Goal: Task Accomplishment & Management: Use online tool/utility

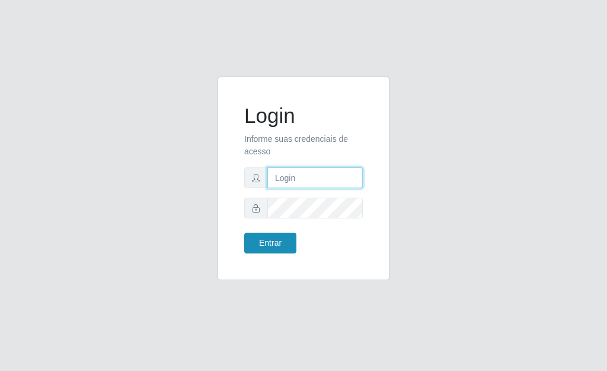
type input "[PERSON_NAME]"
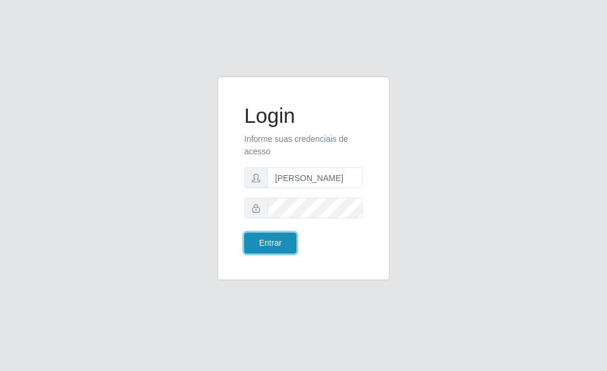
click at [278, 242] on button "Entrar" at bounding box center [270, 243] width 52 height 21
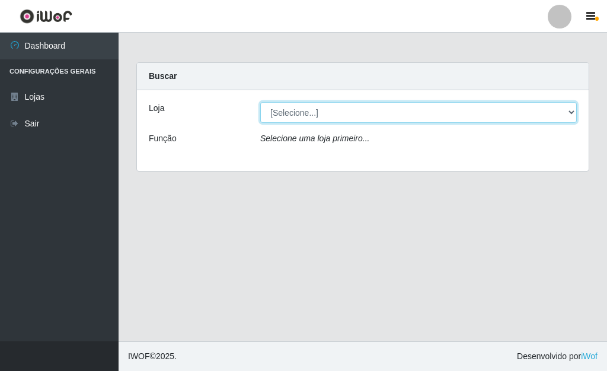
click at [570, 112] on select "[Selecione...] Bemais Supermercados - [GEOGRAPHIC_DATA]" at bounding box center [418, 112] width 317 height 21
select select "249"
click at [260, 102] on select "[Selecione...] Bemais Supermercados - [GEOGRAPHIC_DATA]" at bounding box center [418, 112] width 317 height 21
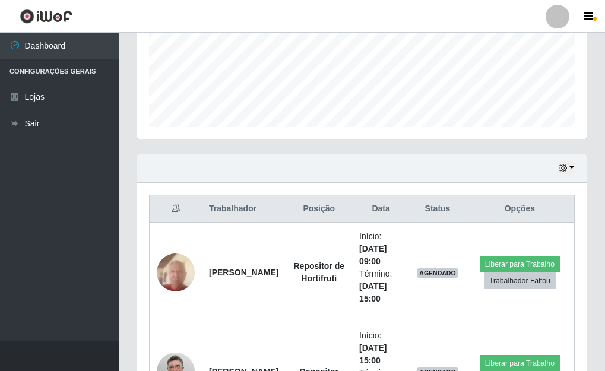
scroll to position [356, 0]
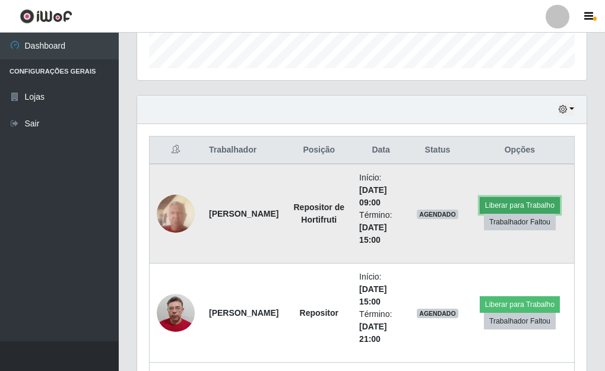
click at [488, 201] on button "Liberar para Trabalho" at bounding box center [519, 205] width 80 height 17
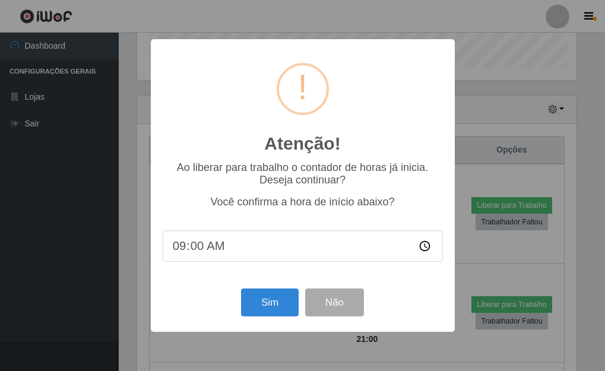
scroll to position [246, 442]
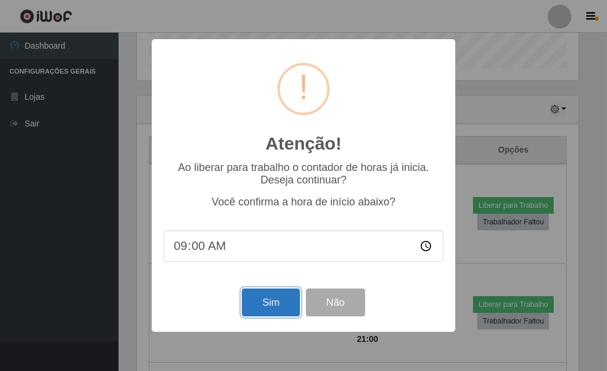
click at [273, 310] on button "Sim" at bounding box center [271, 302] width 58 height 28
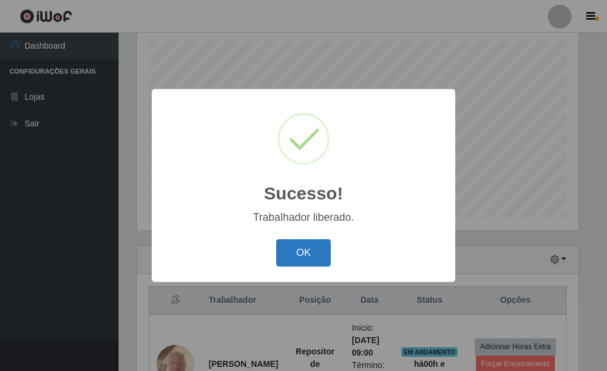
click at [299, 252] on button "OK" at bounding box center [303, 253] width 55 height 28
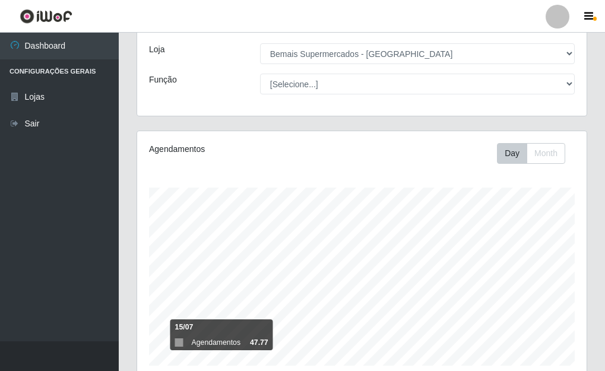
scroll to position [59, 0]
